Goal: Task Accomplishment & Management: Manage account settings

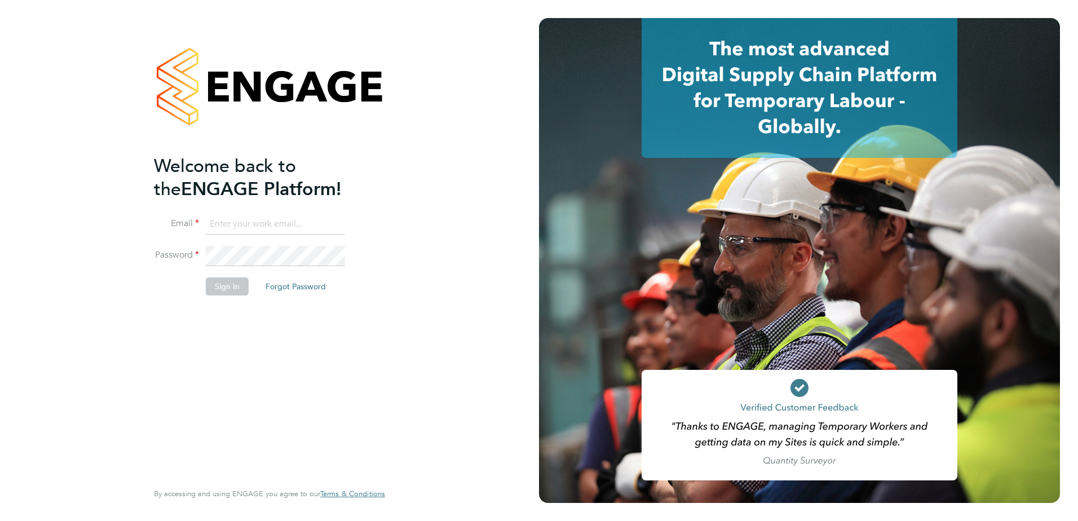
type input "louis.sands@vistry.co.uk"
click at [229, 282] on button "Sign In" at bounding box center [227, 286] width 43 height 18
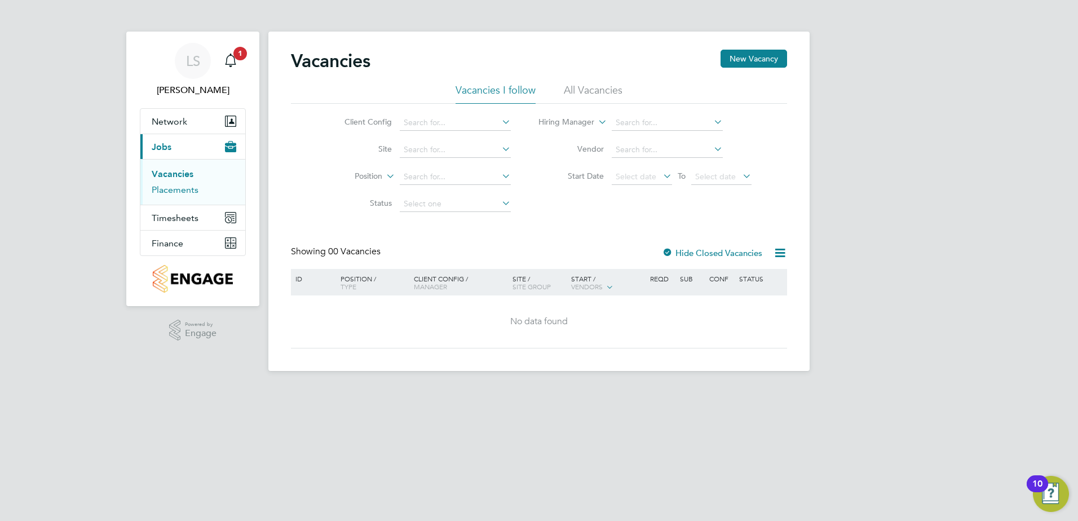
click at [165, 191] on link "Placements" at bounding box center [175, 189] width 47 height 11
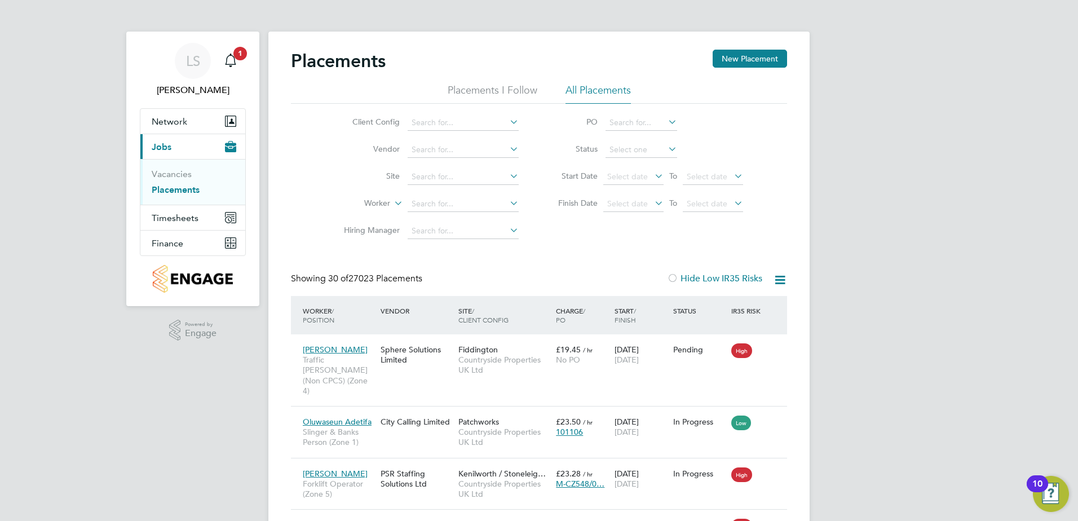
click at [459, 168] on li "Site" at bounding box center [427, 177] width 212 height 27
click at [456, 176] on input at bounding box center [463, 177] width 111 height 16
click at [426, 178] on input "longmarst" at bounding box center [463, 177] width 111 height 16
click at [447, 194] on b "Marst" at bounding box center [442, 193] width 21 height 10
type input "Long [PERSON_NAME] ([GEOGRAPHIC_DATA])"
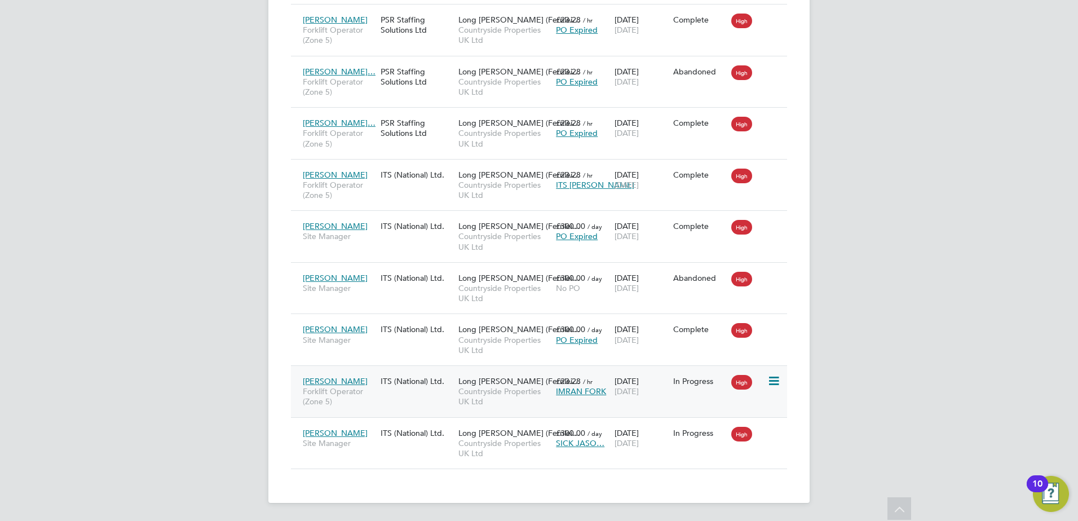
click at [425, 395] on div "Imran Hussain Forklift Operator (Zone 5) ITS (National) Ltd. Long Marston (Fern…" at bounding box center [539, 391] width 496 height 52
click at [374, 395] on span "Forklift Operator (Zone 5)" at bounding box center [339, 396] width 72 height 20
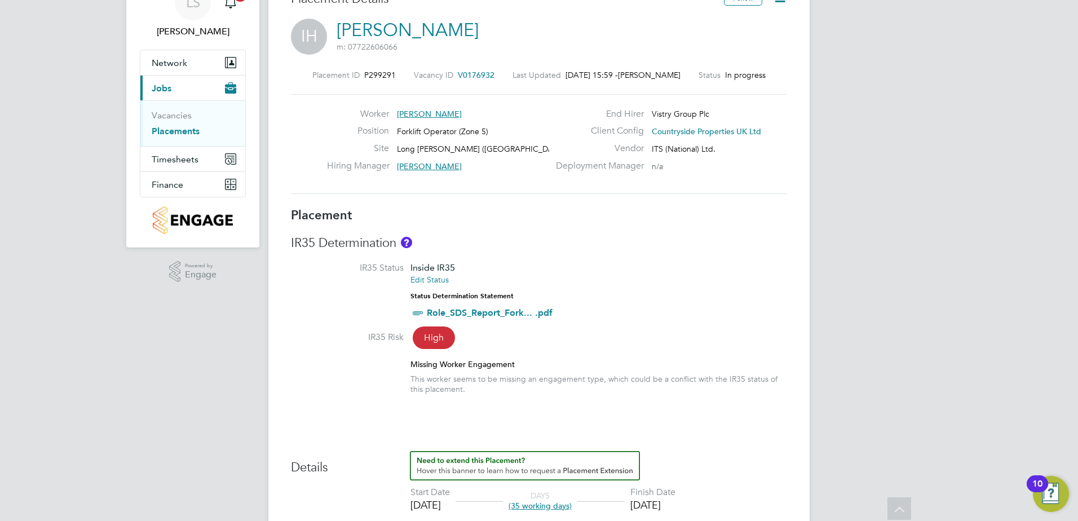
scroll to position [1, 0]
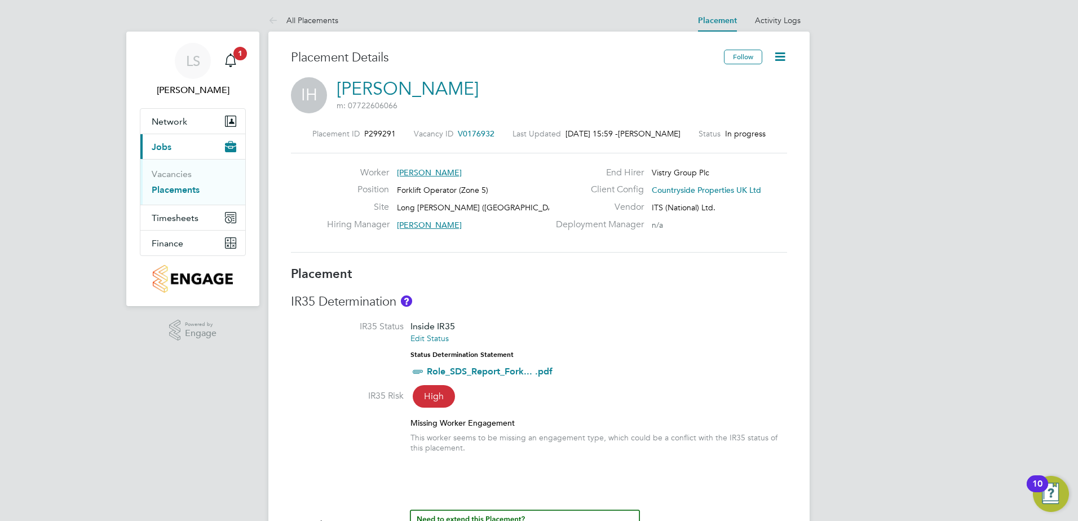
click at [779, 56] on icon at bounding box center [780, 57] width 14 height 14
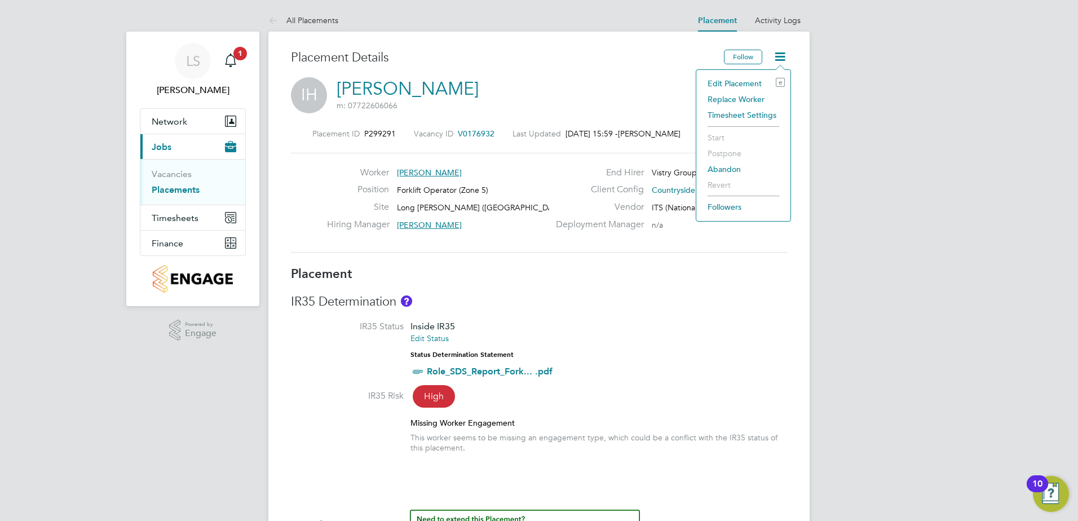
click at [732, 84] on li "Edit Placement e" at bounding box center [743, 84] width 83 height 16
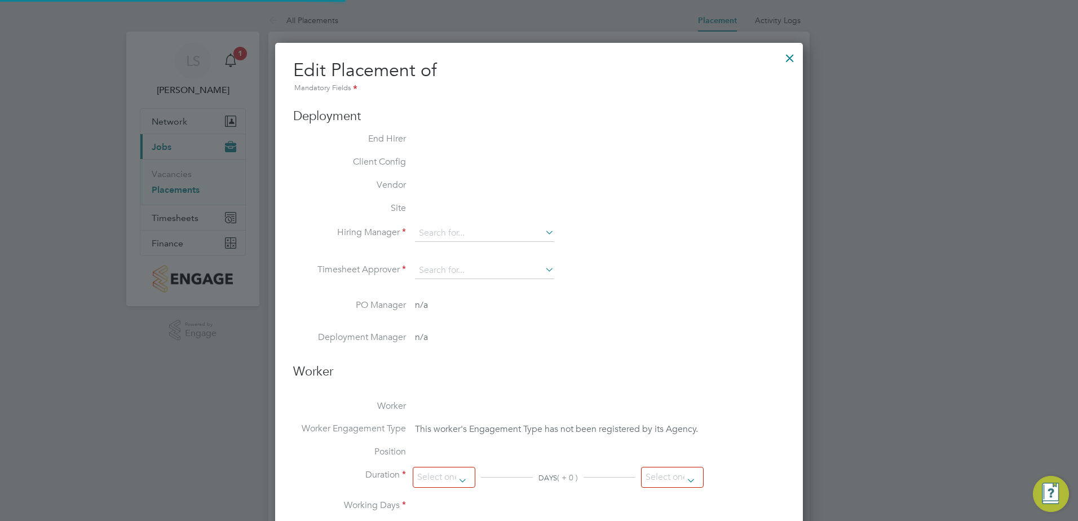
type input "[PERSON_NAME]"
type input "[DATE]"
type input "07:30"
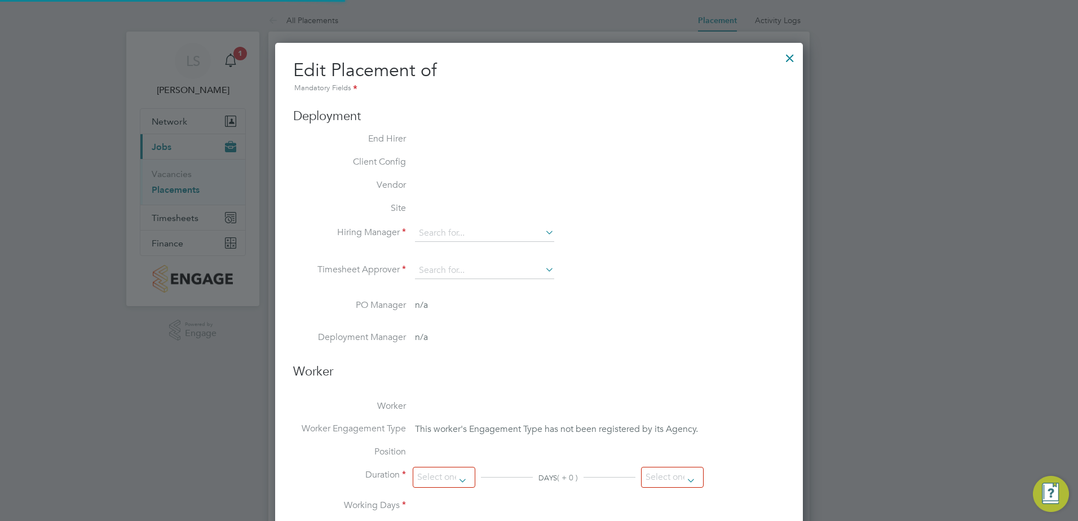
type input "16:30"
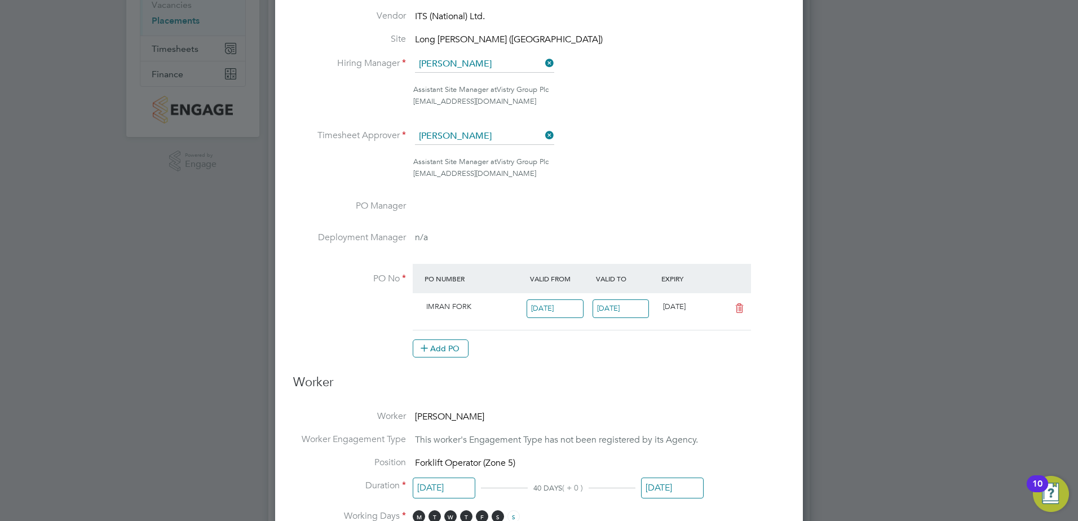
click at [626, 311] on input "[DATE]" at bounding box center [621, 308] width 57 height 19
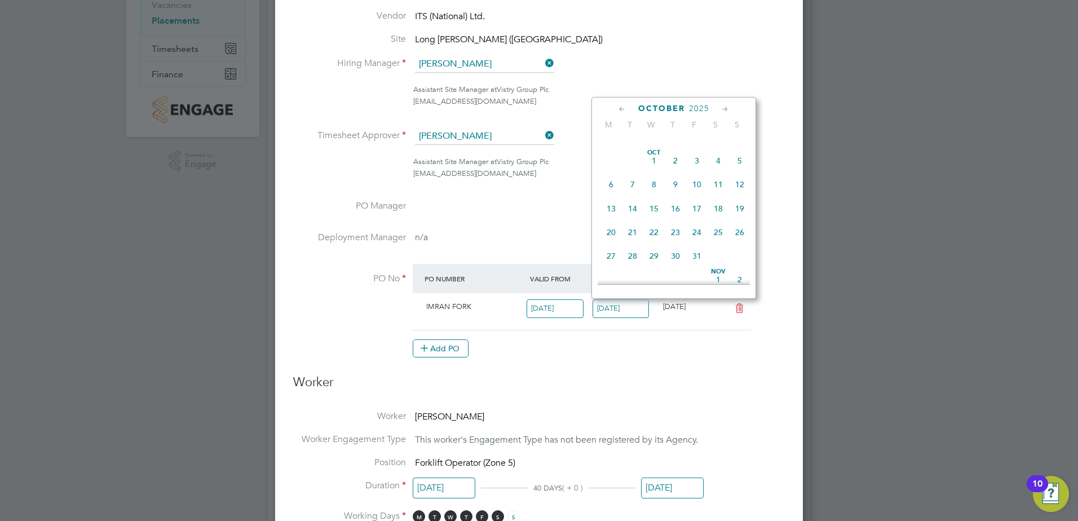
click at [696, 243] on span "24" at bounding box center [696, 232] width 21 height 21
type input "[DATE]"
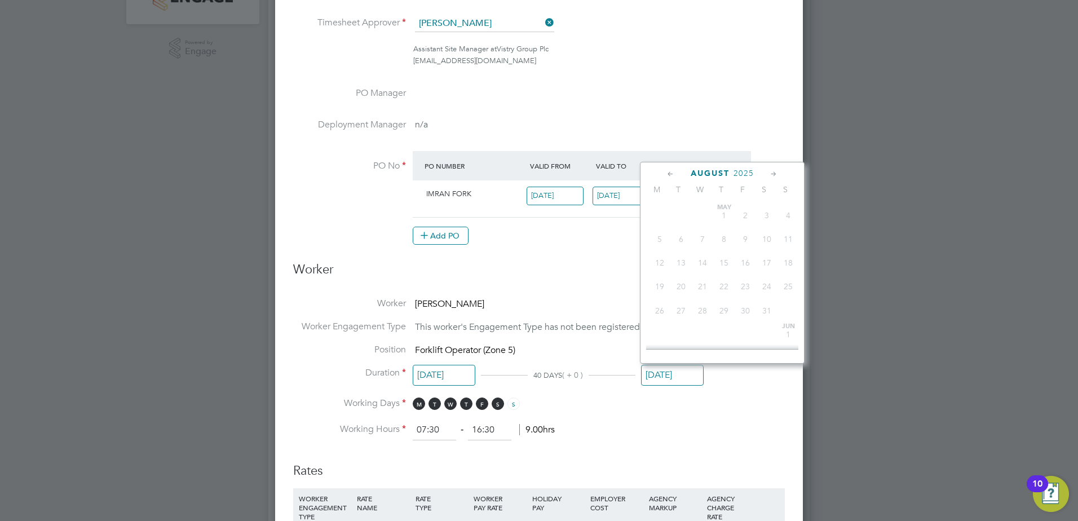
click at [668, 373] on input "[DATE]" at bounding box center [672, 375] width 63 height 21
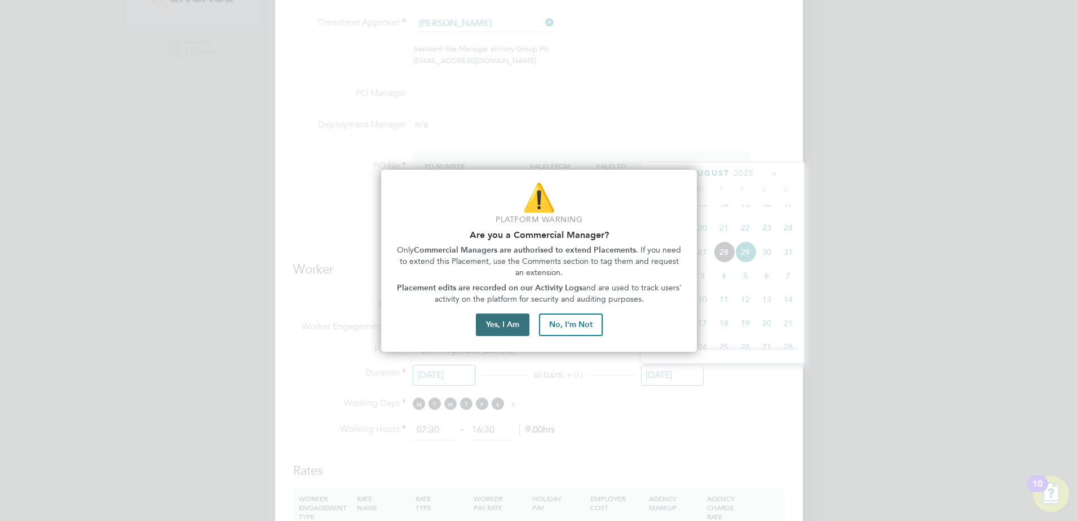
click at [516, 324] on button "Yes, I Am" at bounding box center [503, 324] width 54 height 23
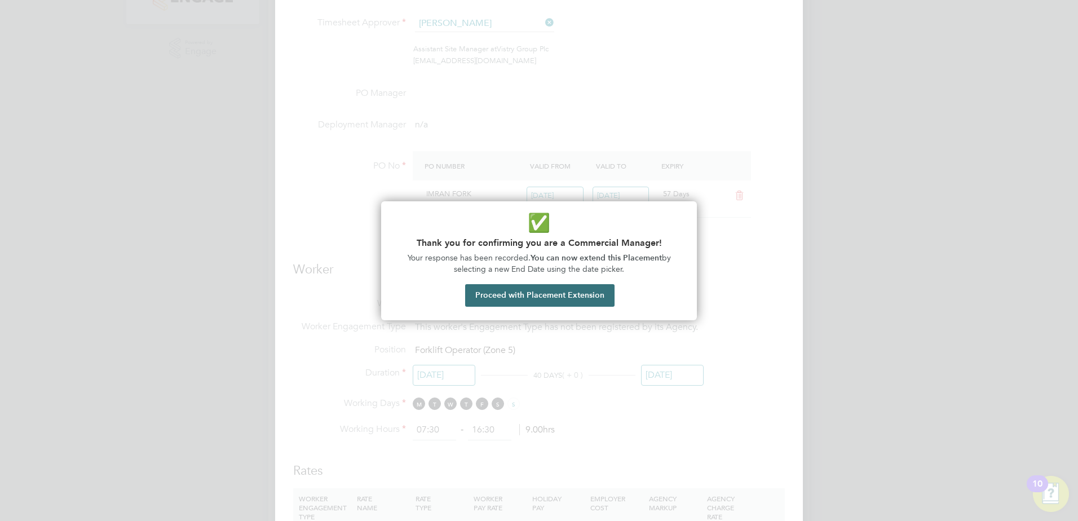
click at [545, 298] on button "Proceed with Placement Extension" at bounding box center [539, 295] width 149 height 23
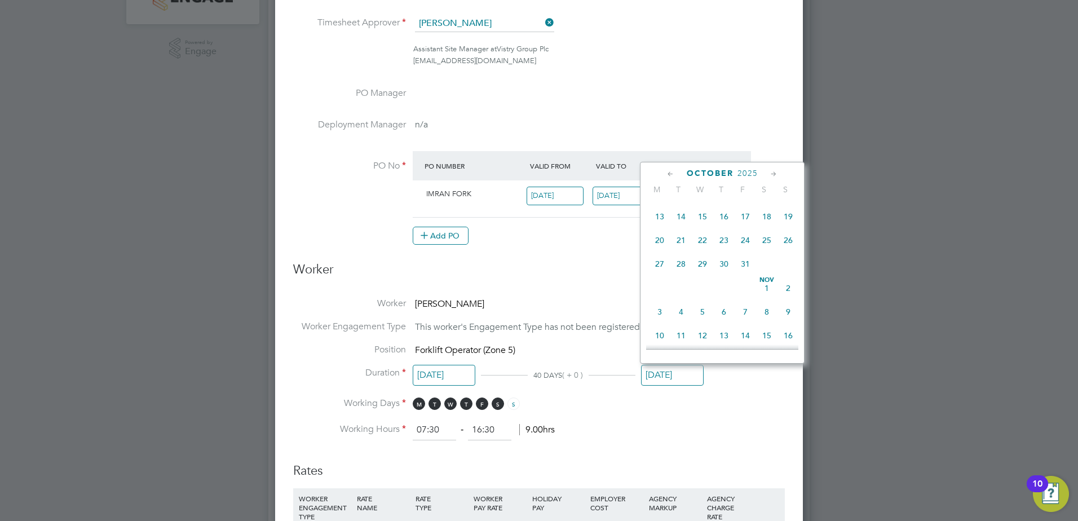
click at [746, 251] on span "24" at bounding box center [745, 239] width 21 height 21
type input "[DATE]"
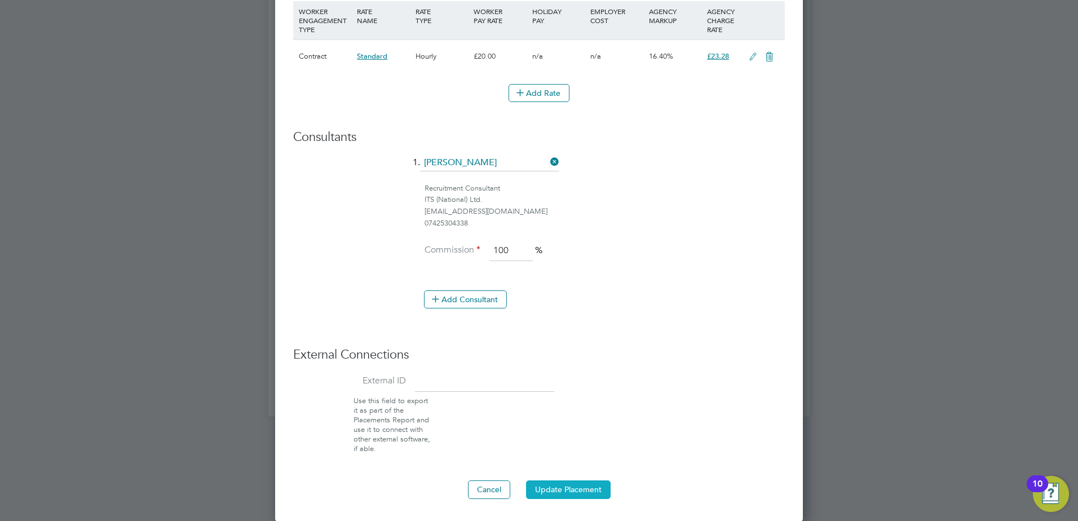
click at [562, 491] on button "Update Placement" at bounding box center [568, 489] width 85 height 18
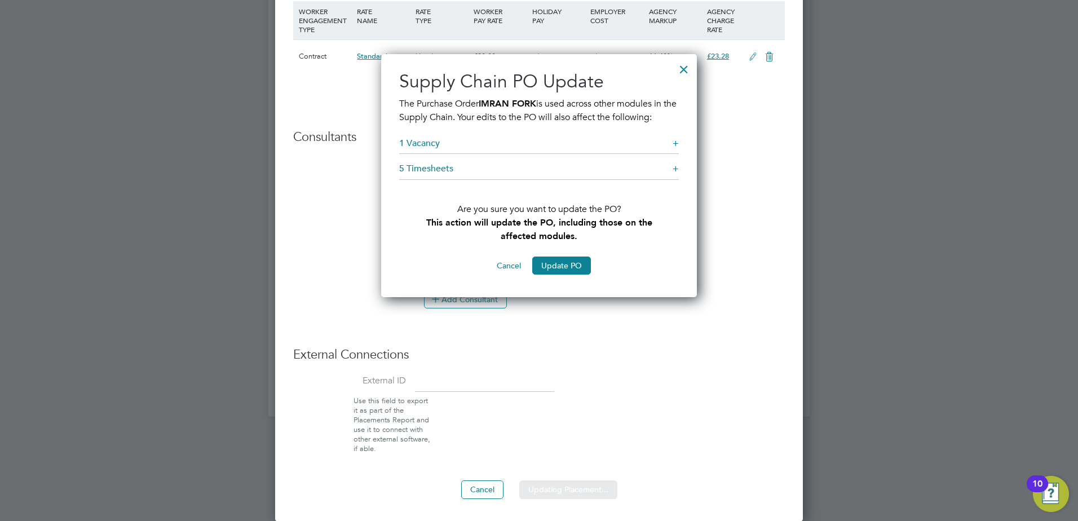
click at [564, 265] on button "Update PO" at bounding box center [561, 266] width 59 height 18
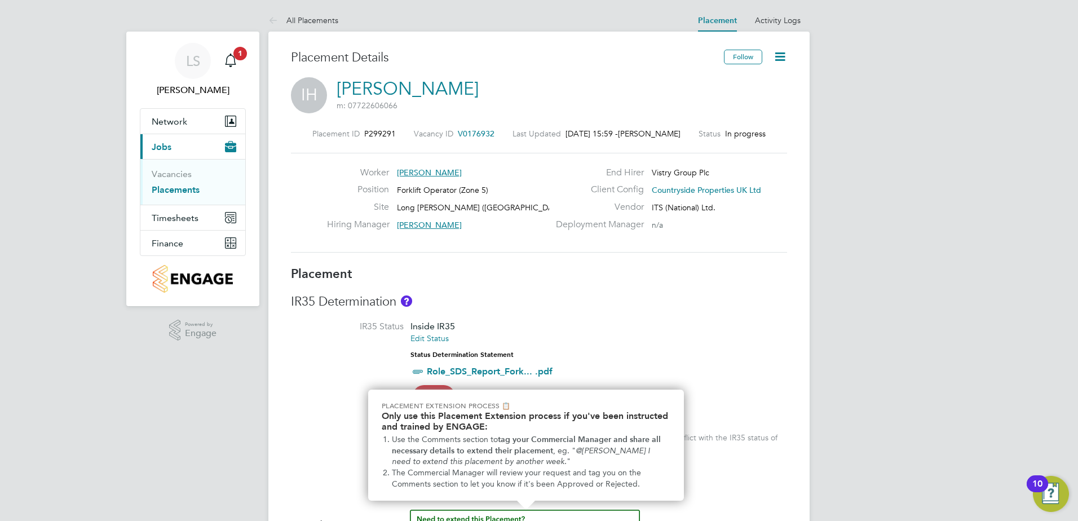
scroll to position [18, 0]
